Goal: Task Accomplishment & Management: Use online tool/utility

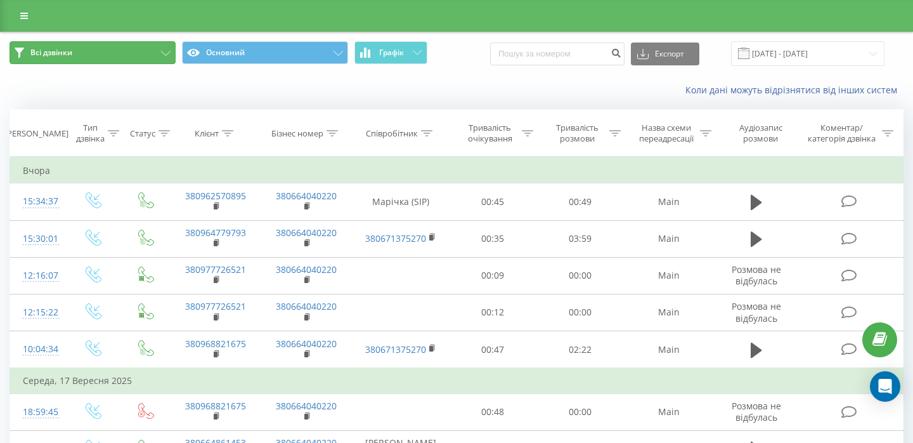
click at [34, 50] on span "Всі дзвінки" at bounding box center [51, 53] width 42 height 10
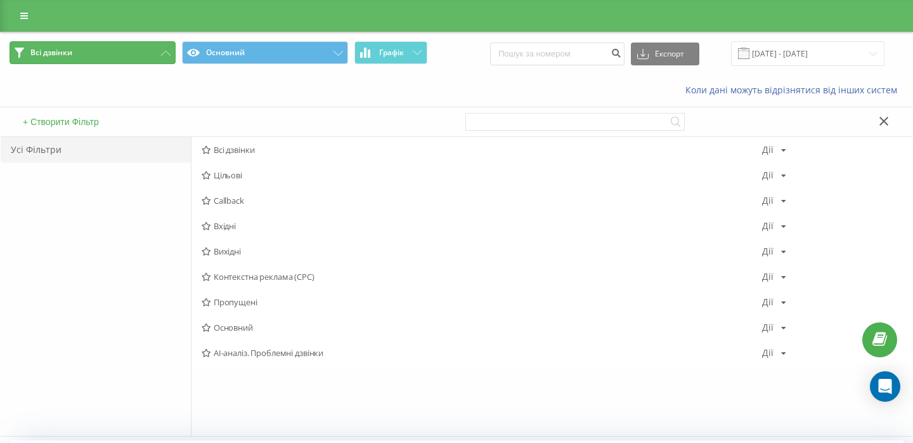
click at [29, 49] on button "Всі дзвінки" at bounding box center [93, 52] width 166 height 23
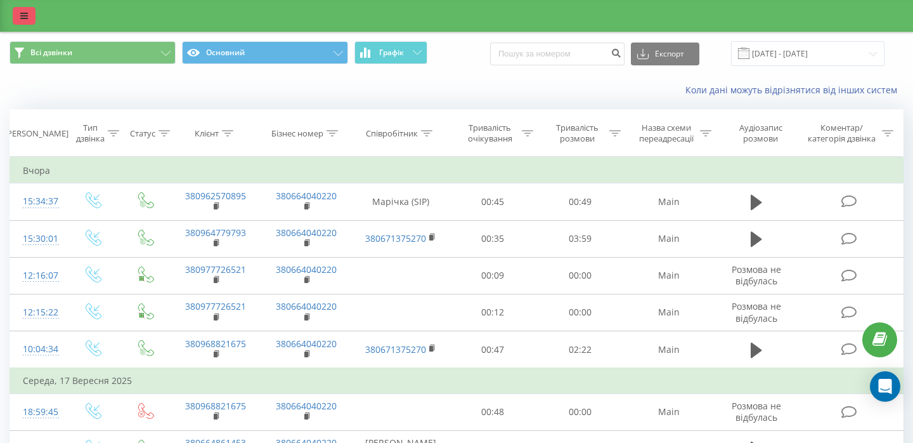
click at [22, 10] on link at bounding box center [24, 16] width 23 height 18
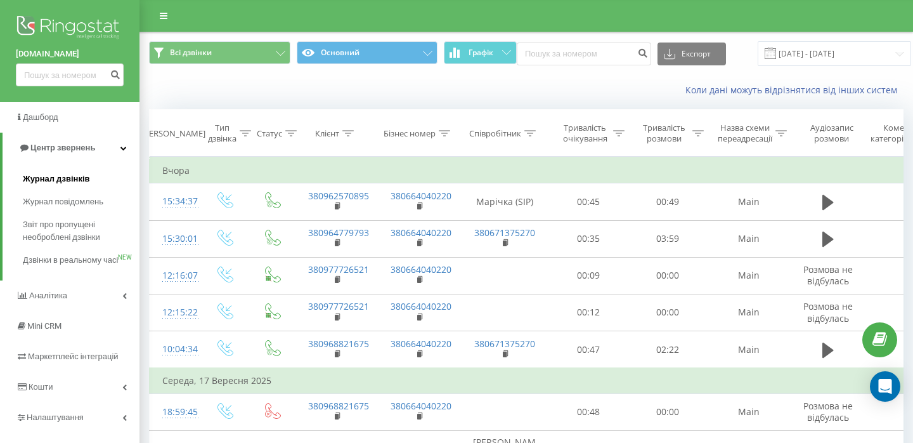
click at [49, 178] on span "Журнал дзвінків" at bounding box center [56, 179] width 67 height 13
